Goal: Navigation & Orientation: Find specific page/section

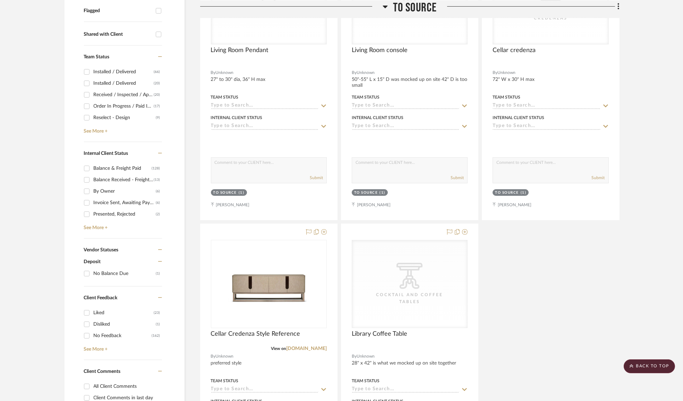
scroll to position [13, 0]
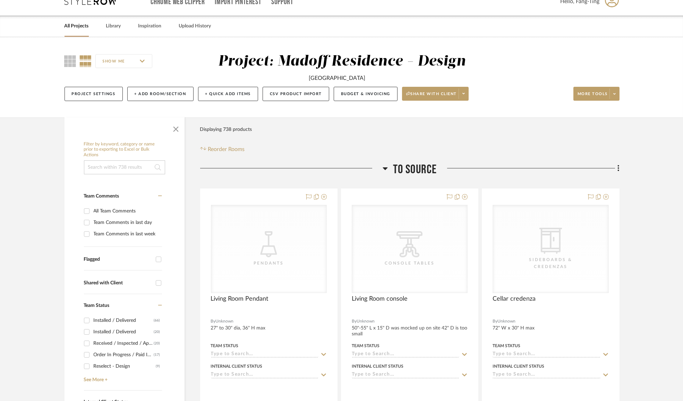
click at [79, 24] on link "All Projects" at bounding box center [77, 26] width 24 height 9
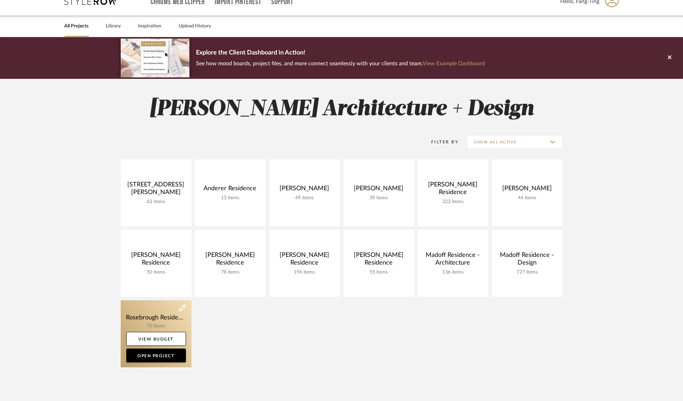
click at [162, 318] on link at bounding box center [156, 333] width 71 height 67
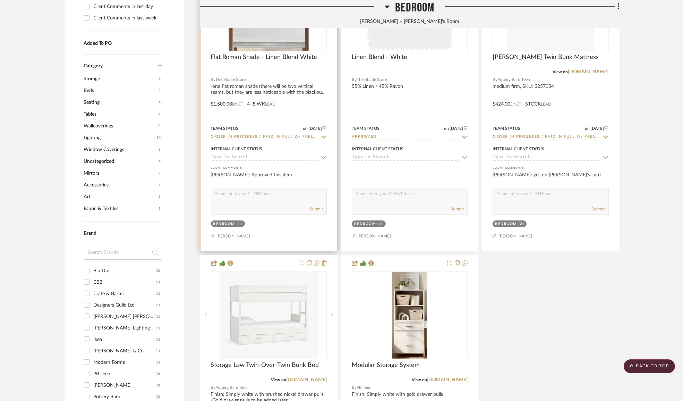
scroll to position [663, 0]
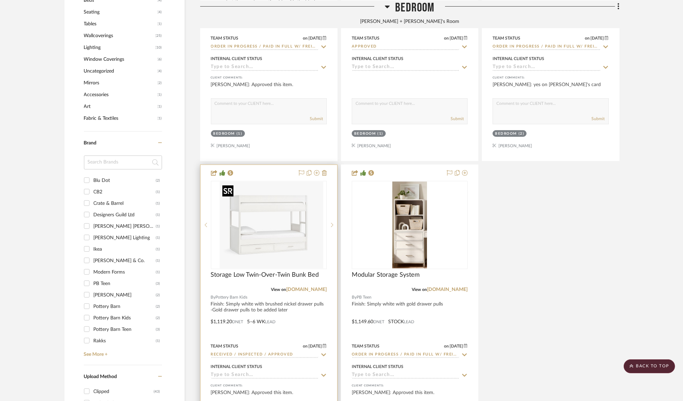
click at [274, 185] on img "0" at bounding box center [274, 225] width 98 height 87
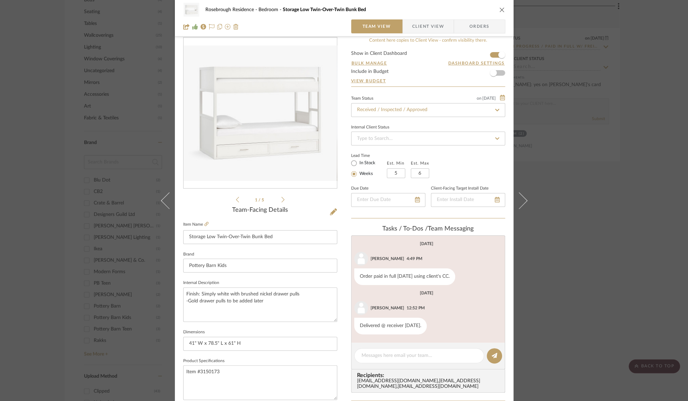
scroll to position [0, 0]
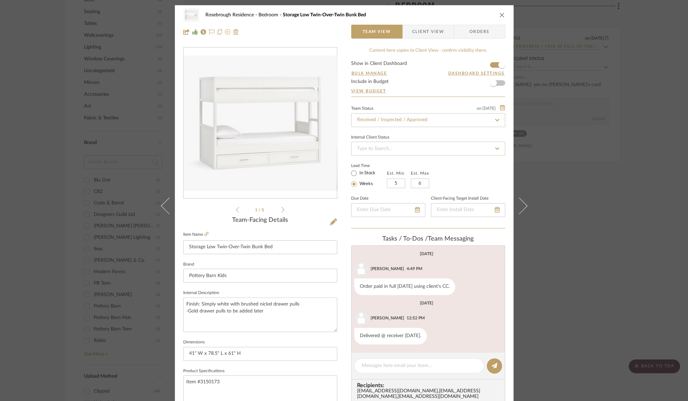
click at [392, 391] on div "[EMAIL_ADDRESS][DOMAIN_NAME] , [EMAIL_ADDRESS][DOMAIN_NAME] , [EMAIL_ADDRESS][D…" at bounding box center [429, 393] width 145 height 11
click at [392, 388] on span "Recipients:" at bounding box center [429, 385] width 145 height 6
click at [392, 389] on div "[EMAIL_ADDRESS][DOMAIN_NAME] , [EMAIL_ADDRESS][DOMAIN_NAME] , [EMAIL_ADDRESS][D…" at bounding box center [429, 393] width 145 height 11
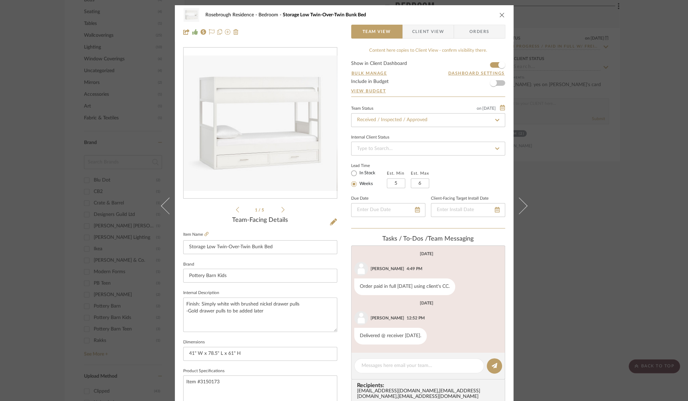
click at [392, 389] on div "[EMAIL_ADDRESS][DOMAIN_NAME] , [EMAIL_ADDRESS][DOMAIN_NAME] , [EMAIL_ADDRESS][D…" at bounding box center [429, 393] width 145 height 11
click at [308, 214] on div "1 / 5 Team-Facing Details Item Name Storage Low Twin-Over-Twin Bunk Bed Brand P…" at bounding box center [260, 332] width 154 height 571
click at [281, 209] on icon at bounding box center [282, 210] width 3 height 6
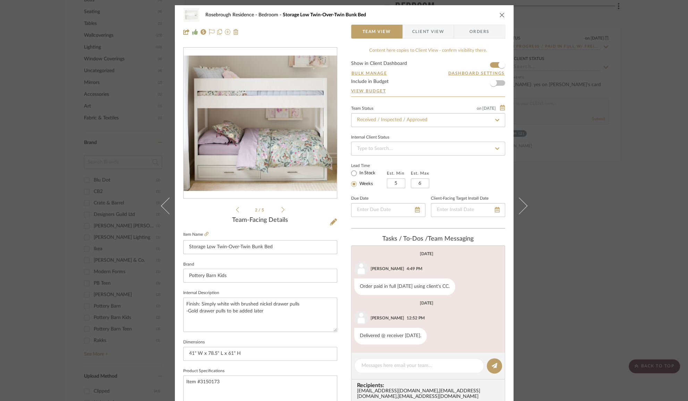
click at [281, 209] on icon at bounding box center [282, 210] width 3 height 6
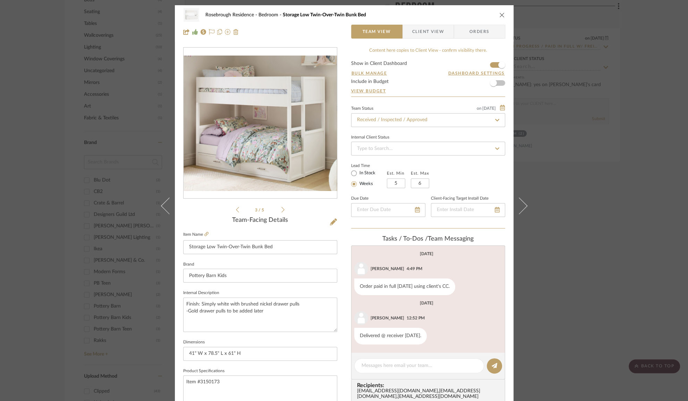
click at [291, 208] on div "3 / 5" at bounding box center [260, 130] width 154 height 167
click at [282, 209] on div "3 / 5" at bounding box center [260, 130] width 154 height 167
click at [281, 209] on icon at bounding box center [282, 210] width 3 height 6
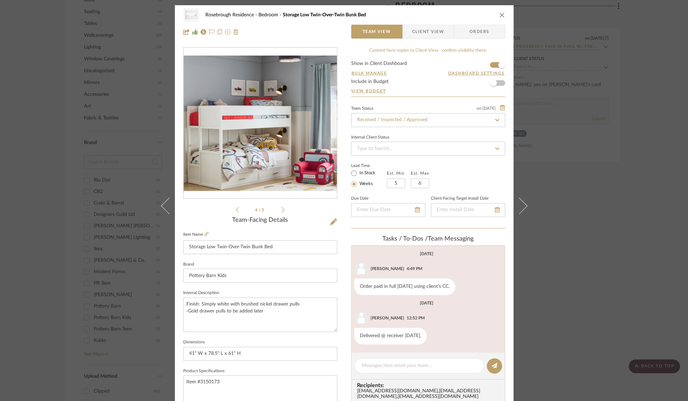
click at [281, 211] on icon at bounding box center [282, 210] width 3 height 6
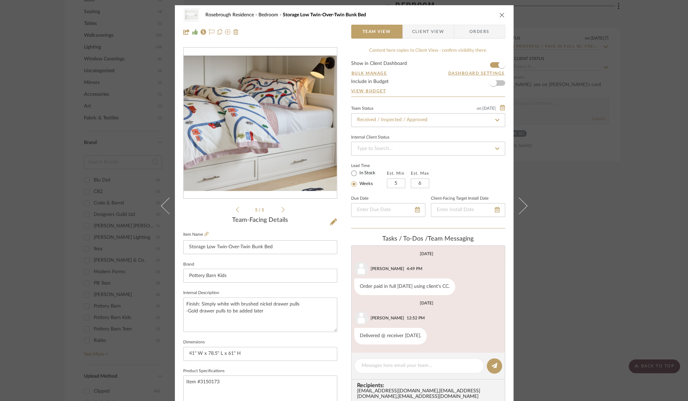
click at [281, 211] on icon at bounding box center [282, 210] width 3 height 6
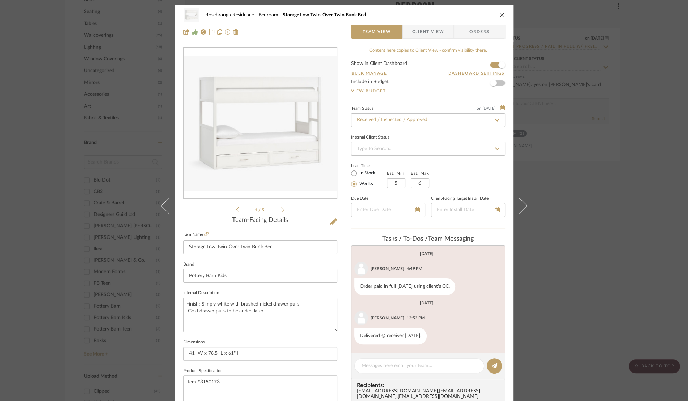
click at [281, 211] on icon at bounding box center [282, 210] width 3 height 6
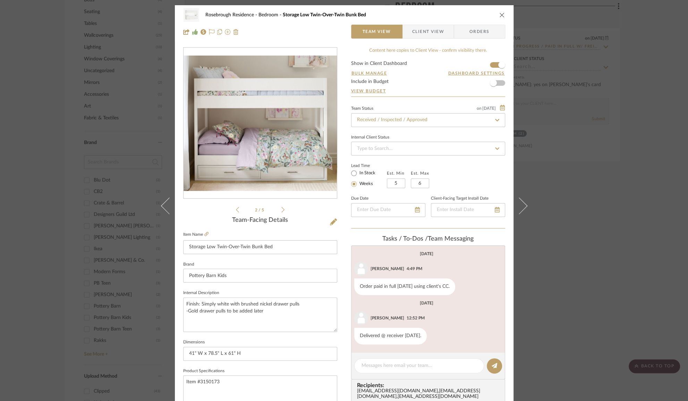
click at [281, 207] on icon at bounding box center [282, 210] width 3 height 6
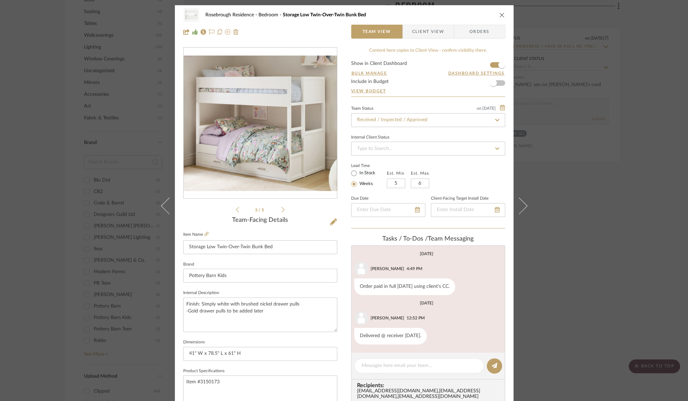
click at [653, 207] on div "Rosebrough Residence Bedroom Storage Low Twin-Over-Twin Bunk Bed Team View Clie…" at bounding box center [344, 200] width 688 height 401
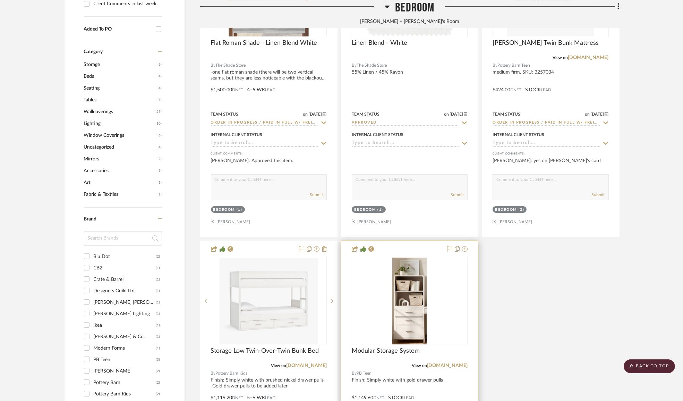
scroll to position [631, 0]
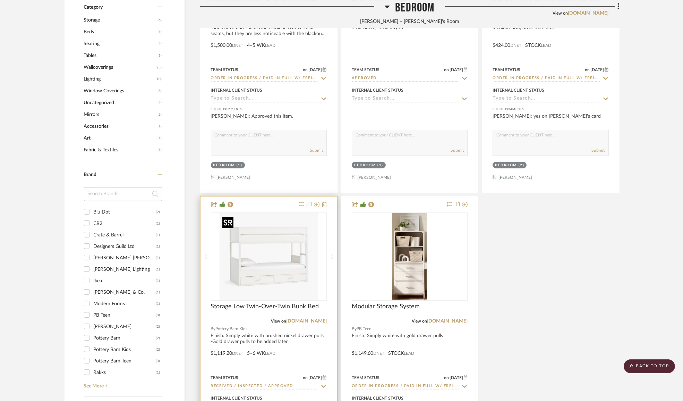
click at [280, 271] on img "0" at bounding box center [269, 256] width 98 height 87
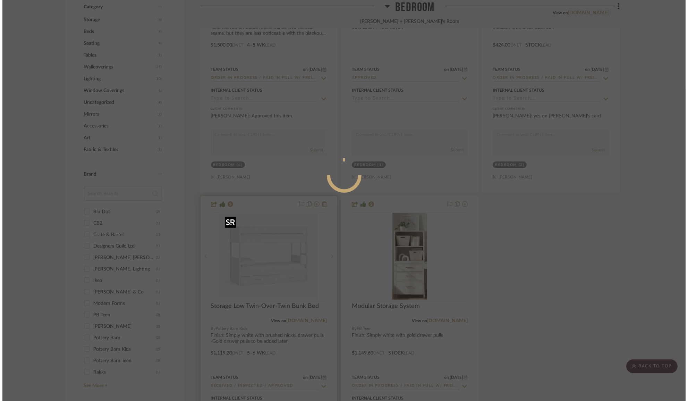
scroll to position [0, 0]
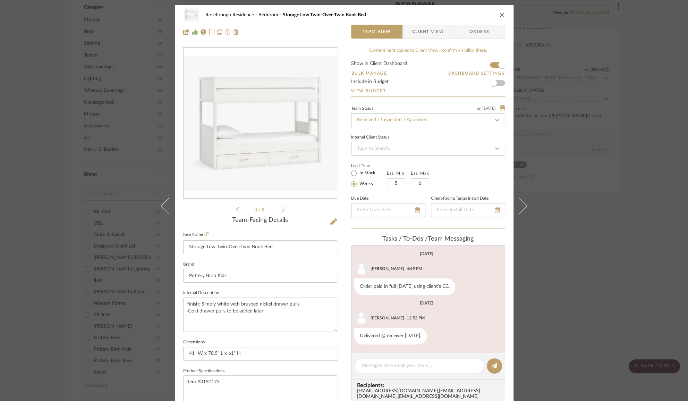
click at [500, 12] on icon "close" at bounding box center [502, 15] width 6 height 6
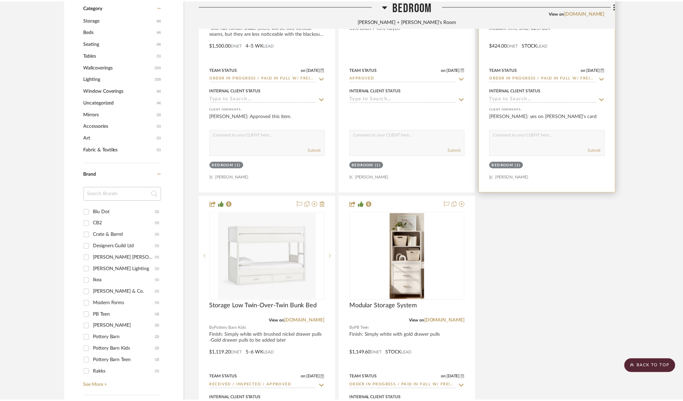
scroll to position [631, 0]
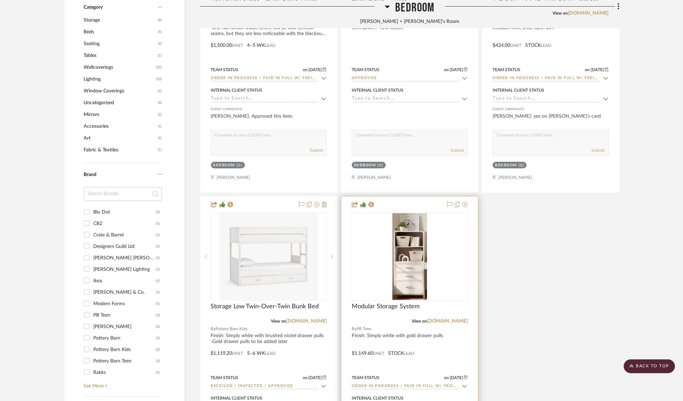
click at [422, 272] on img "0" at bounding box center [410, 256] width 35 height 87
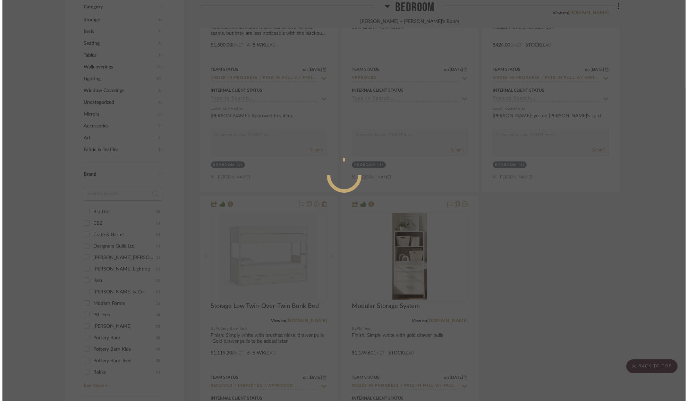
scroll to position [0, 0]
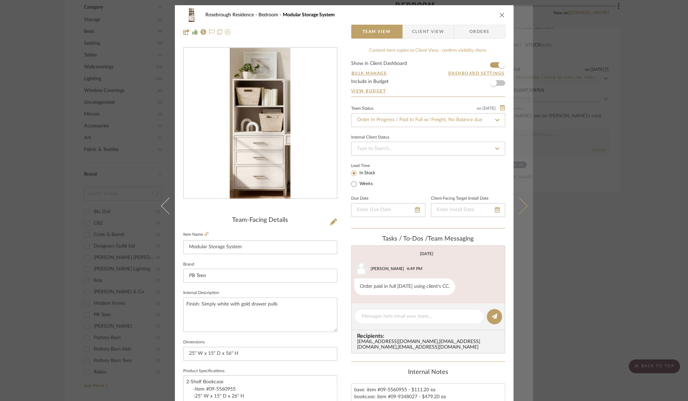
click at [520, 209] on icon at bounding box center [519, 205] width 17 height 17
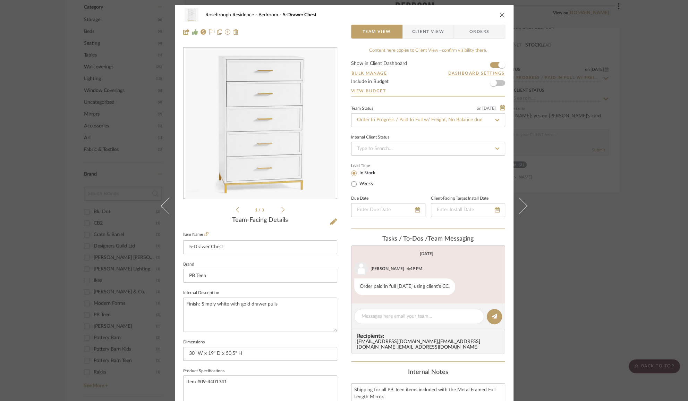
drag, startPoint x: 162, startPoint y: 205, endPoint x: 176, endPoint y: 208, distance: 14.2
click at [162, 205] on icon at bounding box center [169, 205] width 17 height 17
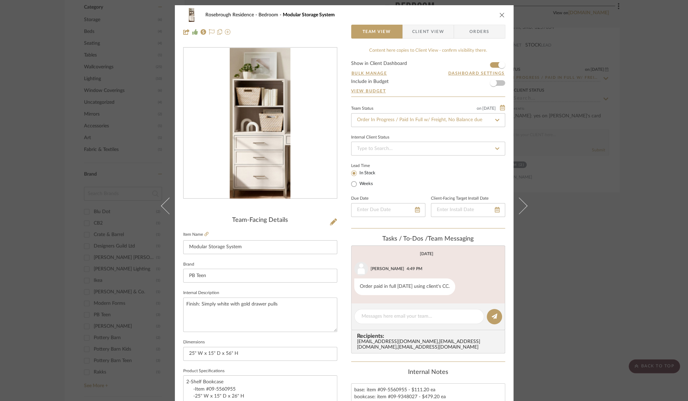
click at [539, 289] on div "Rosebrough Residence Bedroom Modular Storage System Team View Client View Order…" at bounding box center [344, 200] width 688 height 401
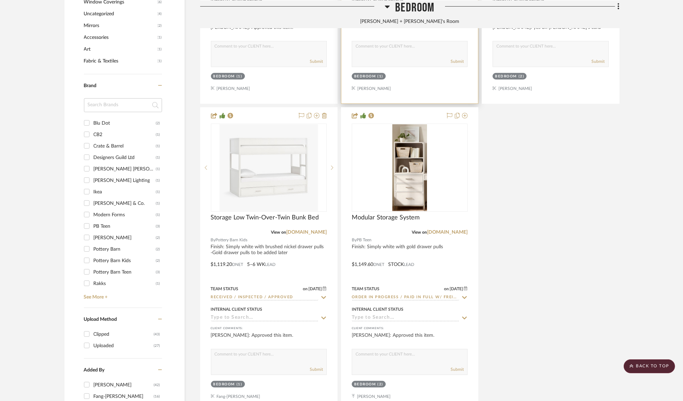
scroll to position [789, 0]
